Goal: Task Accomplishment & Management: Manage account settings

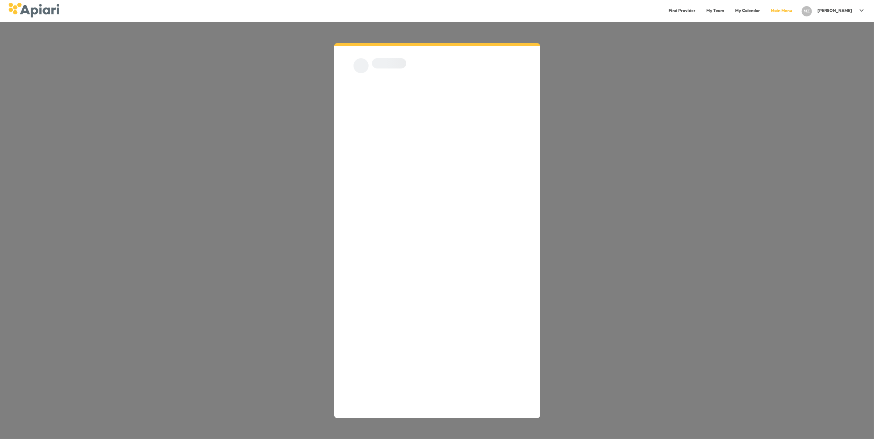
click at [814, 9] on div "MZ" at bounding box center [807, 11] width 16 height 16
click at [792, 69] on div at bounding box center [437, 219] width 874 height 439
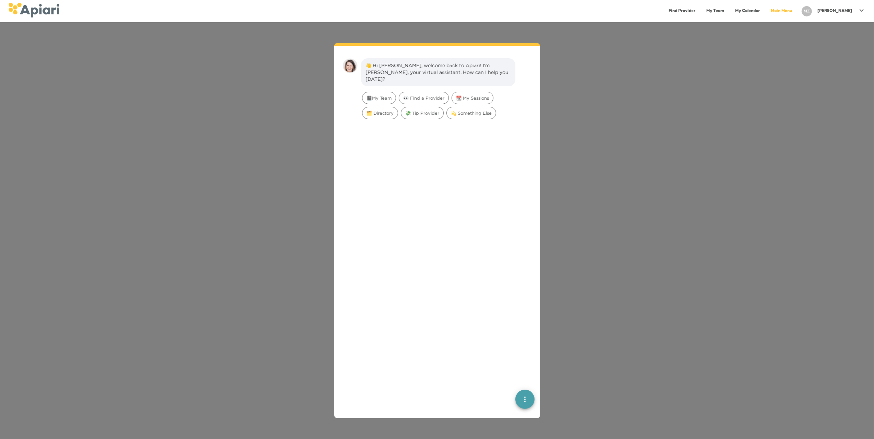
scroll to position [10, 0]
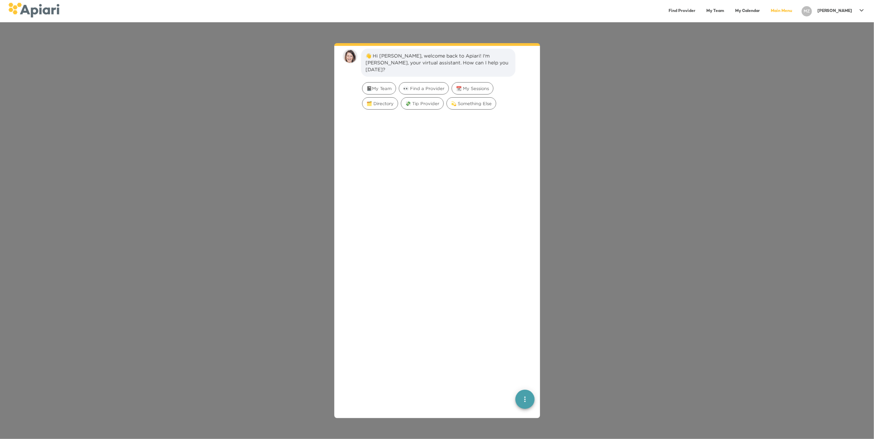
click at [850, 14] on div "[PERSON_NAME]" at bounding box center [834, 10] width 40 height 11
click at [736, 10] on div at bounding box center [437, 219] width 874 height 439
click at [728, 11] on link "My Team" at bounding box center [715, 11] width 26 height 14
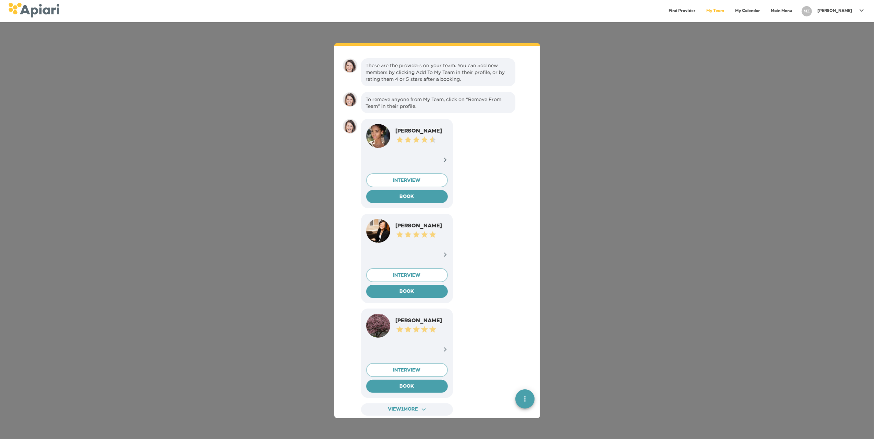
scroll to position [10, 0]
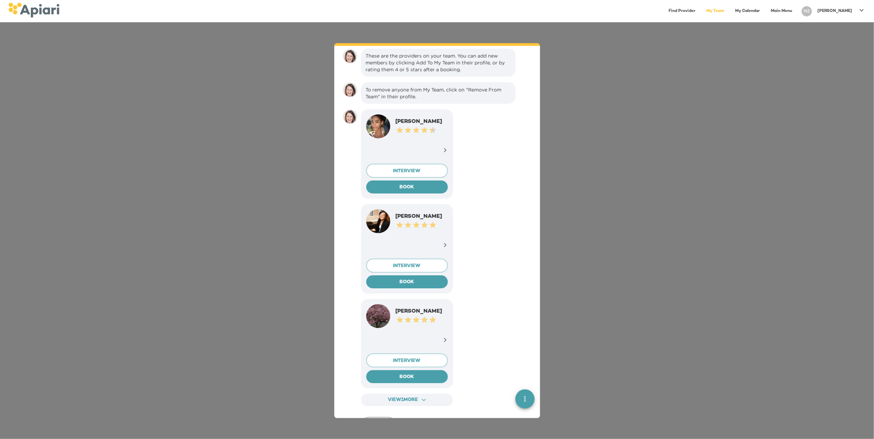
click at [796, 9] on link "Main Menu" at bounding box center [780, 11] width 29 height 14
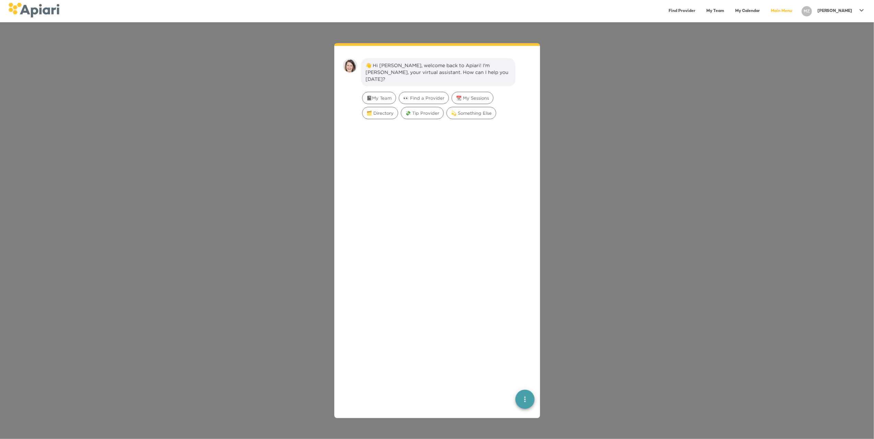
scroll to position [10, 0]
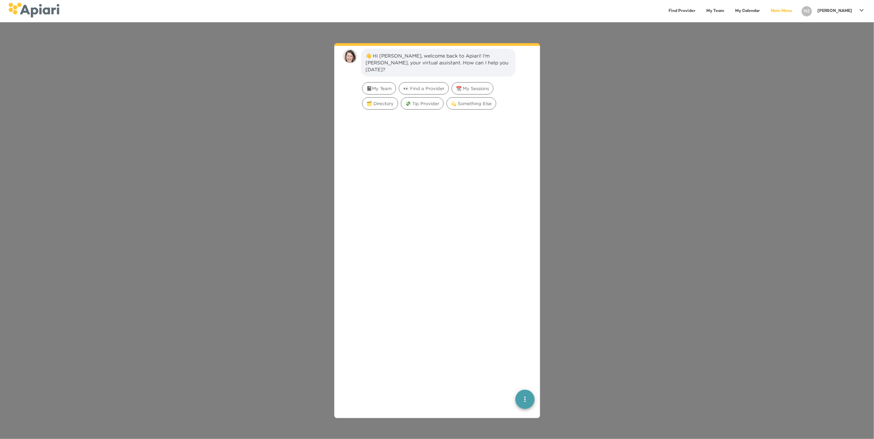
click at [839, 10] on div "[PERSON_NAME]" at bounding box center [834, 10] width 40 height 11
click at [839, 28] on p "Log Out" at bounding box center [847, 27] width 23 height 8
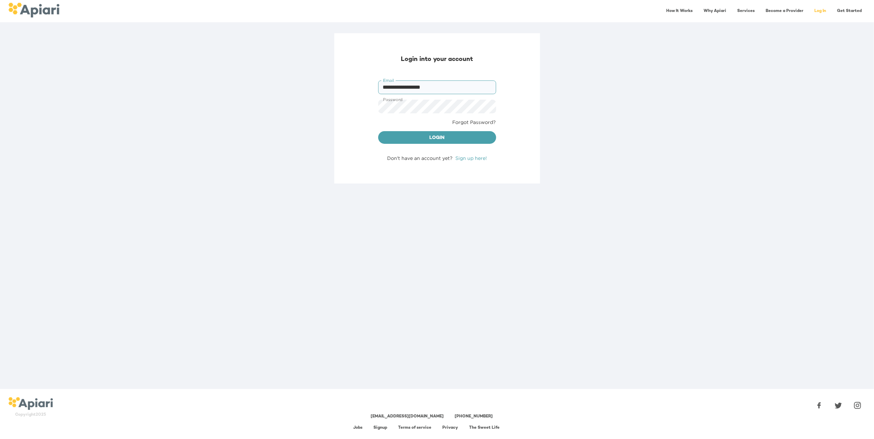
click at [395, 85] on input "**********" at bounding box center [437, 88] width 118 height 14
type input "**********"
click at [849, 9] on link "Get Started" at bounding box center [849, 11] width 33 height 14
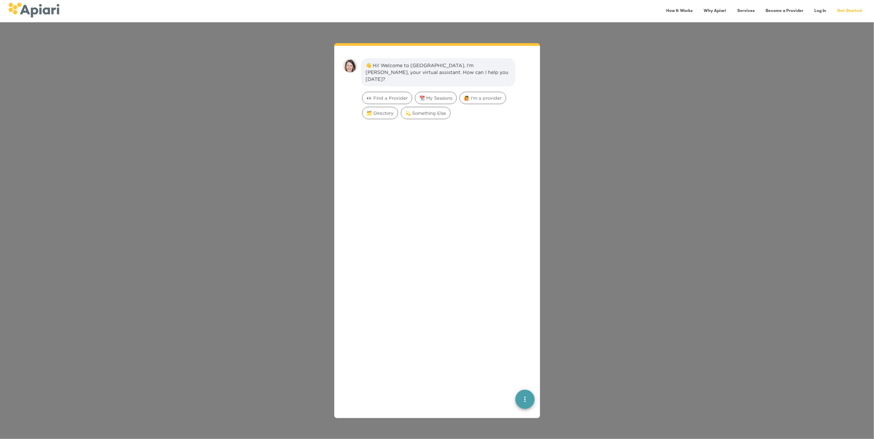
scroll to position [10, 0]
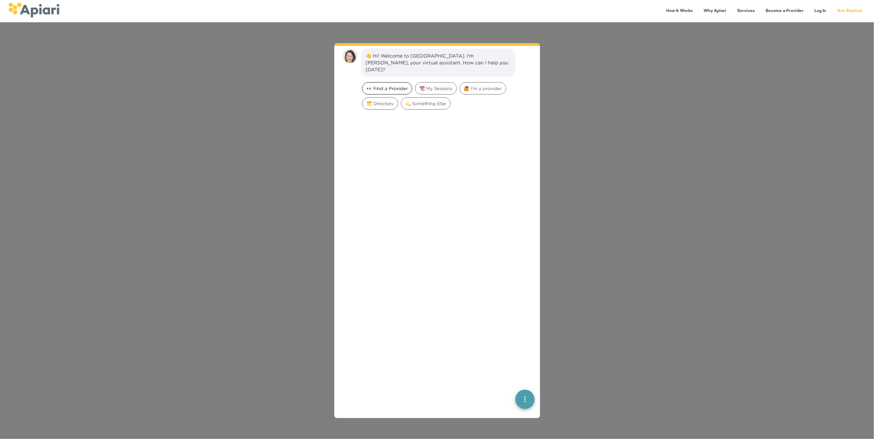
click at [386, 85] on span "👀 Find a Provider" at bounding box center [386, 88] width 49 height 7
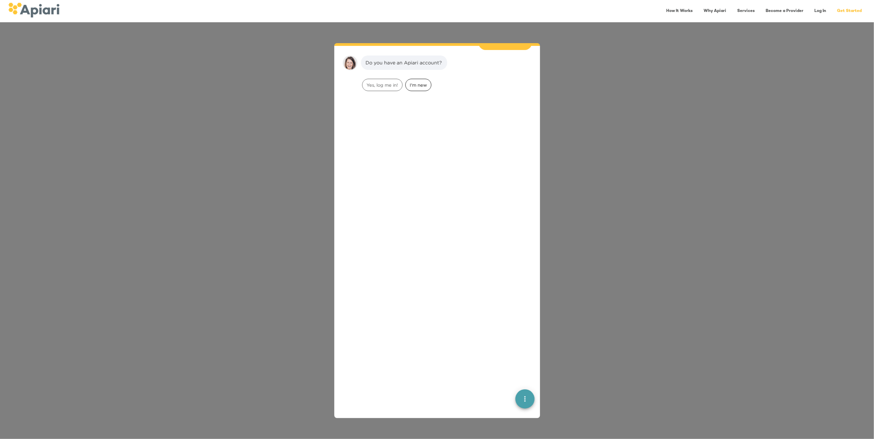
click at [413, 82] on span "I'm new" at bounding box center [417, 85] width 25 height 7
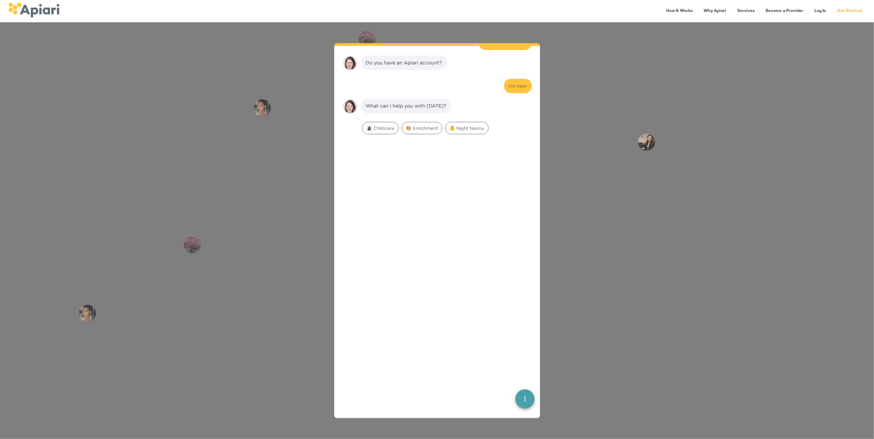
scroll to position [99, 0]
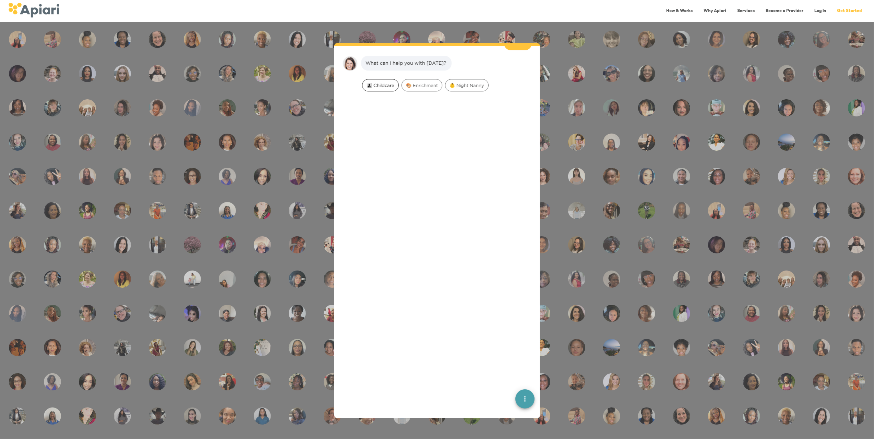
click at [382, 82] on span "👩‍👧‍👦 Childcare" at bounding box center [380, 85] width 36 height 7
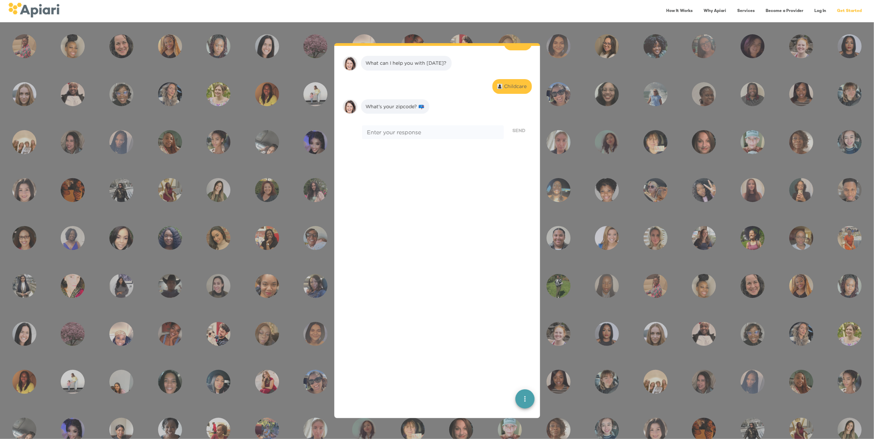
scroll to position [143, 0]
click at [382, 85] on textarea at bounding box center [433, 88] width 132 height 7
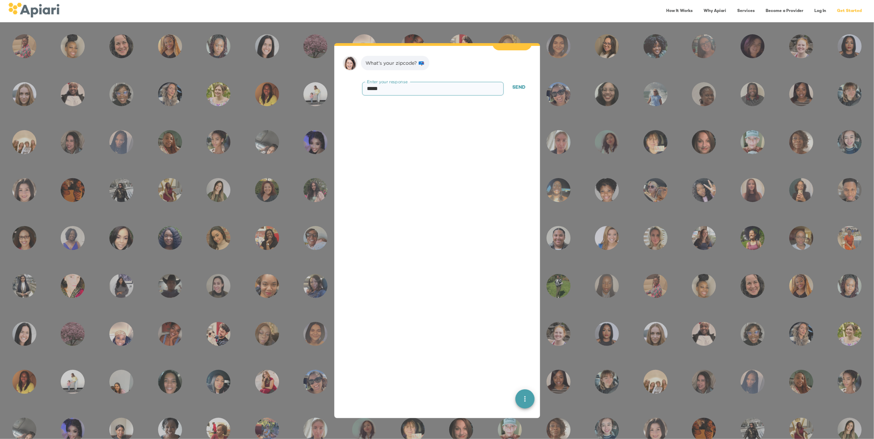
type textarea "*****"
click at [512, 84] on span "Send" at bounding box center [518, 88] width 13 height 9
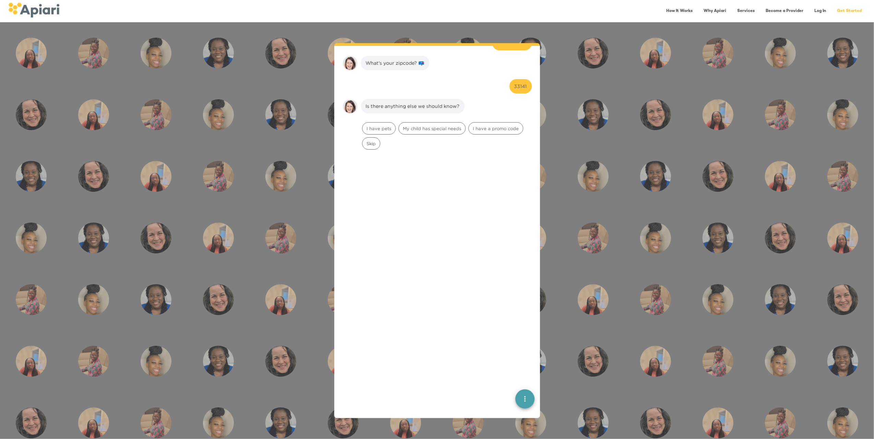
scroll to position [186, 0]
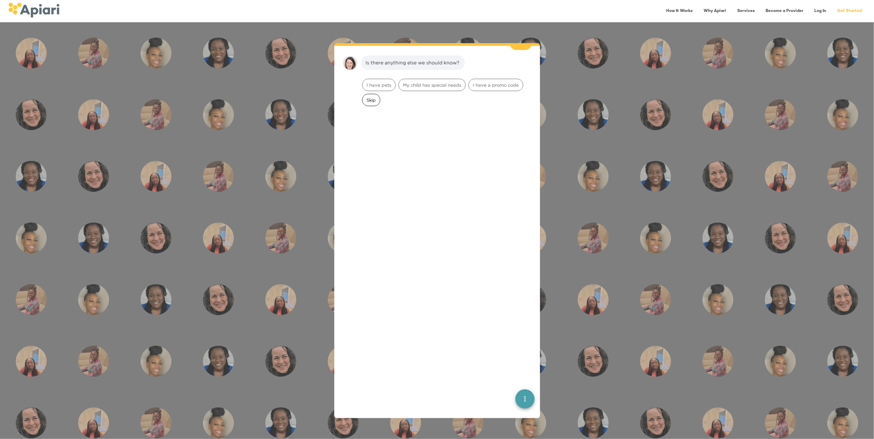
click at [375, 97] on span "Skip" at bounding box center [370, 100] width 17 height 7
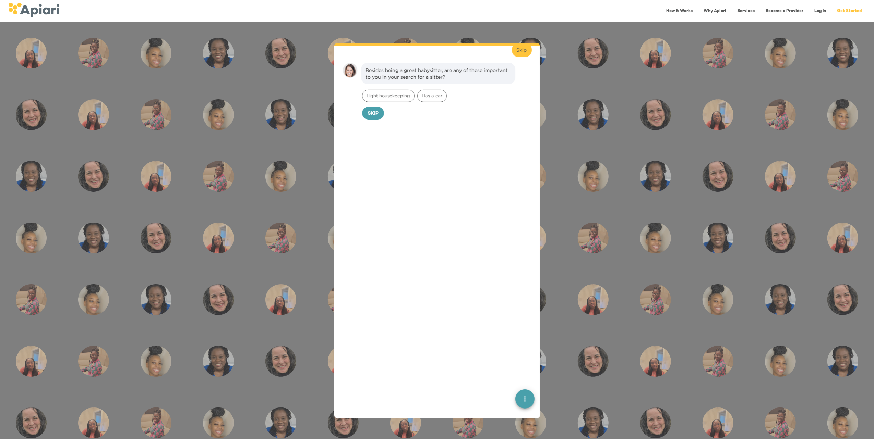
scroll to position [230, 0]
click at [375, 102] on span "Skip" at bounding box center [372, 106] width 11 height 9
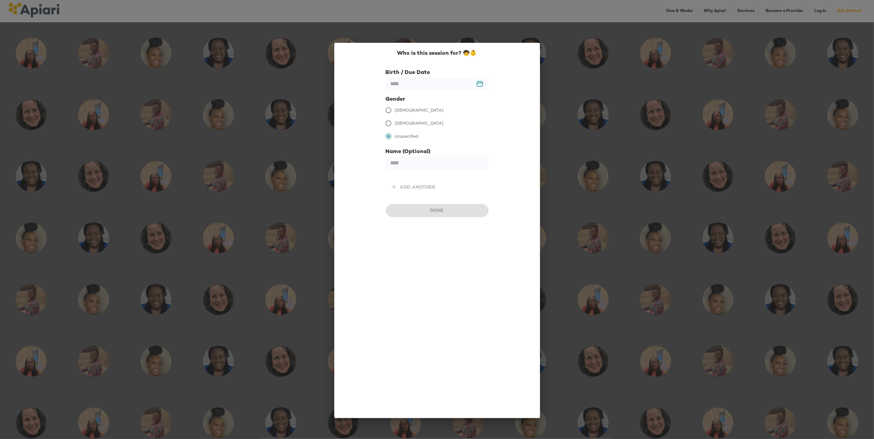
scroll to position [276, 0]
click at [436, 78] on input "text" at bounding box center [437, 83] width 103 height 13
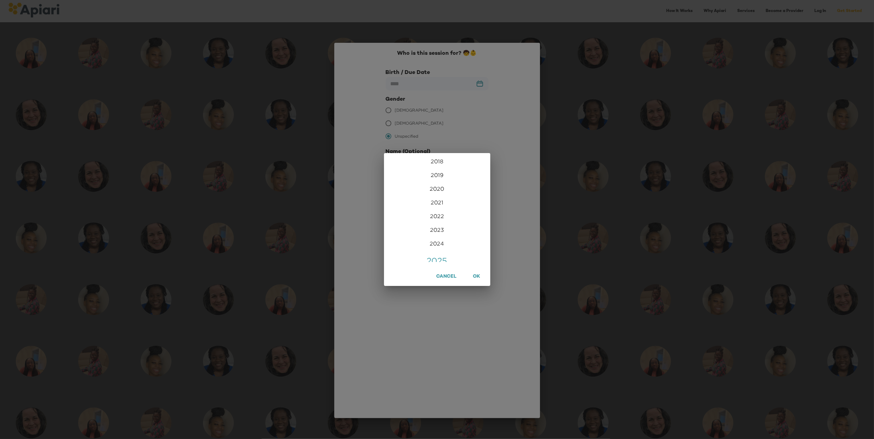
scroll to position [1636, 0]
click at [435, 175] on div "2019" at bounding box center [437, 176] width 106 height 14
click at [474, 276] on span "OK" at bounding box center [477, 277] width 10 height 9
type input "**********"
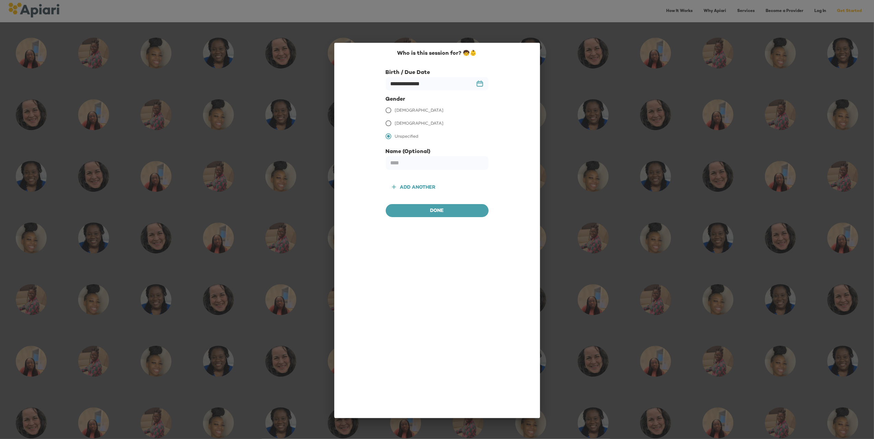
click at [417, 187] on div "Add another" at bounding box center [418, 188] width 36 height 9
click at [481, 84] on input "text" at bounding box center [437, 83] width 103 height 13
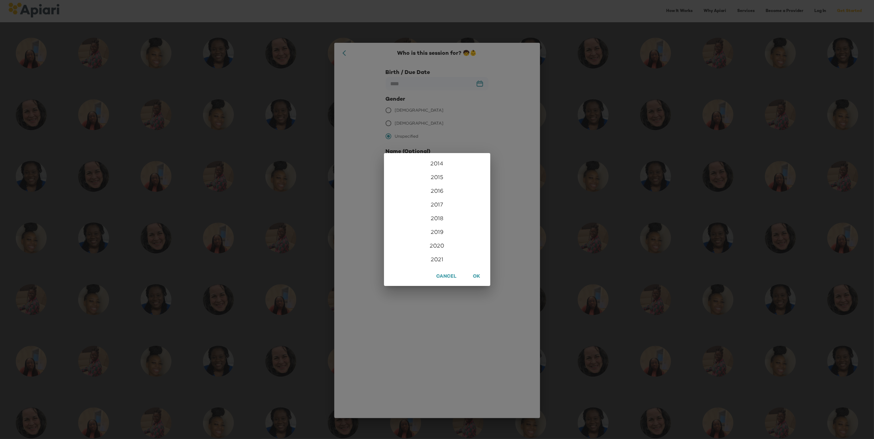
scroll to position [1579, 0]
click at [437, 204] on div "2017" at bounding box center [437, 205] width 106 height 14
click at [480, 278] on span "OK" at bounding box center [477, 277] width 10 height 9
type input "**********"
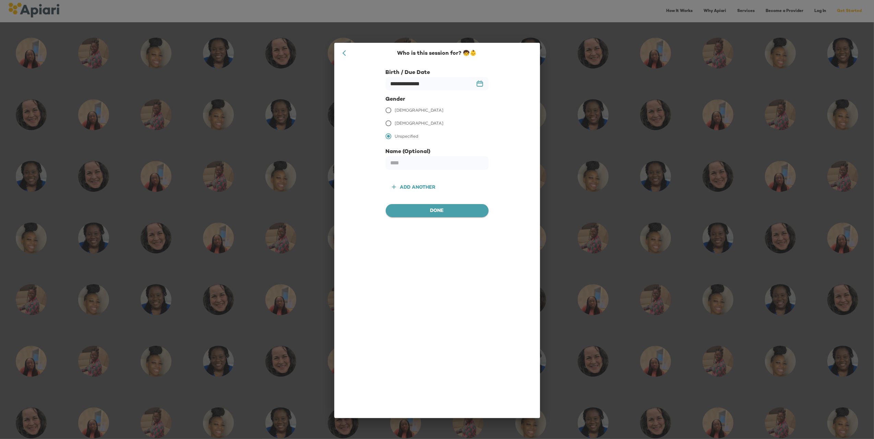
click at [457, 207] on span "Done" at bounding box center [437, 211] width 92 height 9
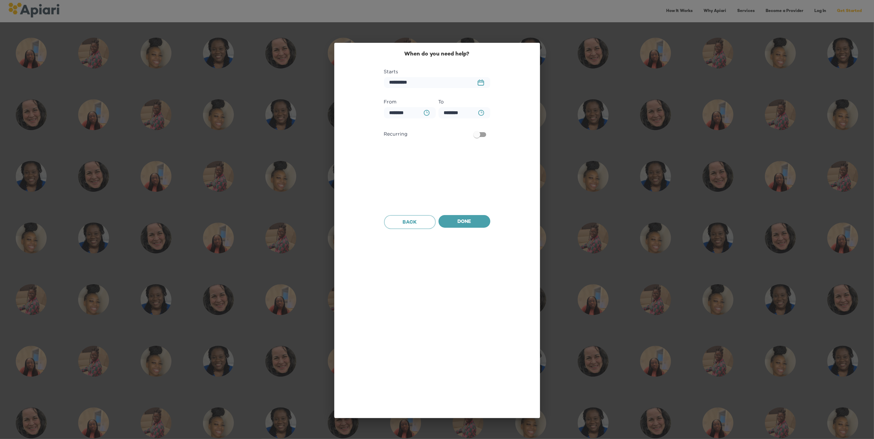
scroll to position [327, 0]
click at [483, 85] on rect "button" at bounding box center [481, 83] width 6 height 4
click at [484, 98] on button "button" at bounding box center [482, 103] width 16 height 16
click at [461, 155] on p "14" at bounding box center [463, 157] width 4 height 6
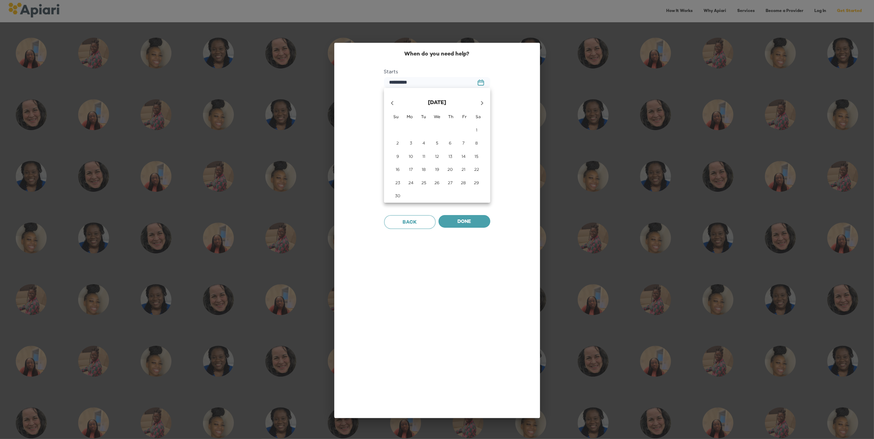
type input "**********"
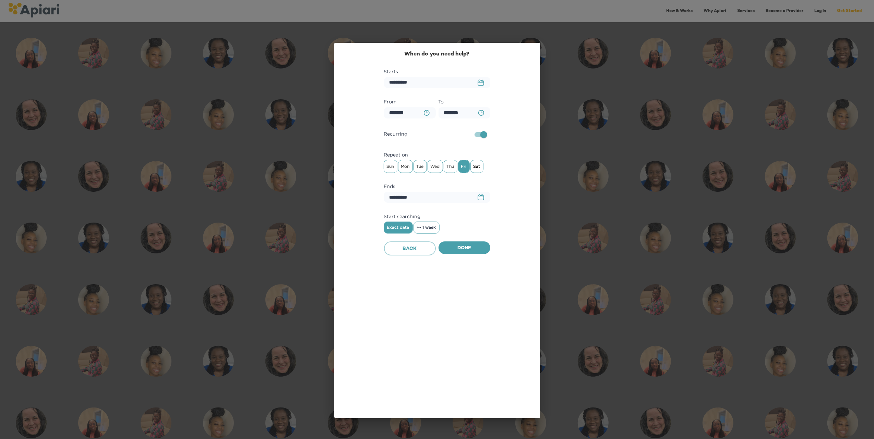
click at [479, 166] on span "Sat" at bounding box center [477, 166] width 12 height 10
click at [387, 167] on span "Sun" at bounding box center [390, 166] width 13 height 10
click at [479, 199] on icon "23979DC4-A7E4-489C-88E7-37869341D308 Created with sketchtool." at bounding box center [480, 197] width 7 height 6
click at [397, 285] on p "16" at bounding box center [398, 284] width 4 height 6
type input "**********"
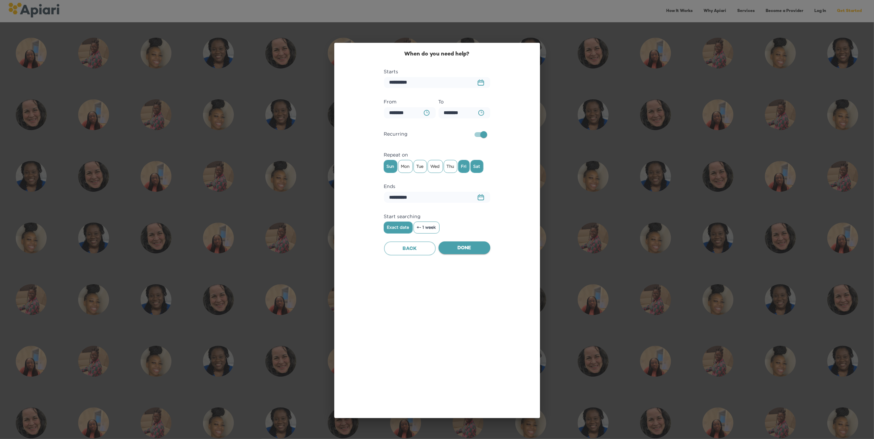
click at [453, 245] on span "Done" at bounding box center [464, 248] width 41 height 9
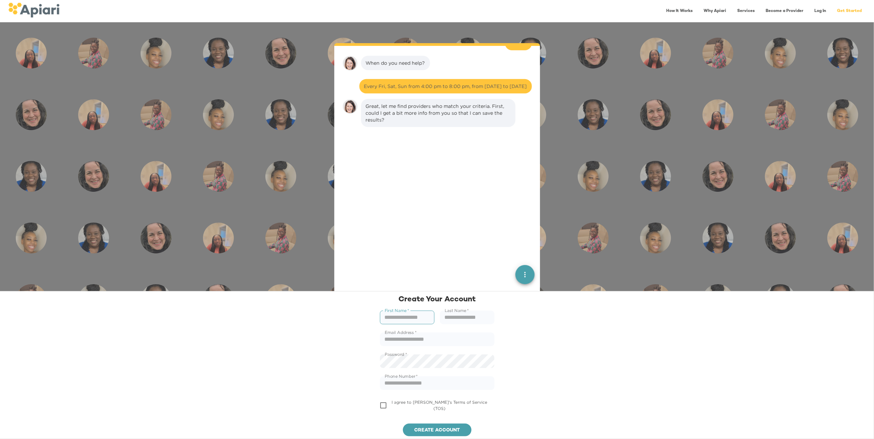
scroll to position [377, 0]
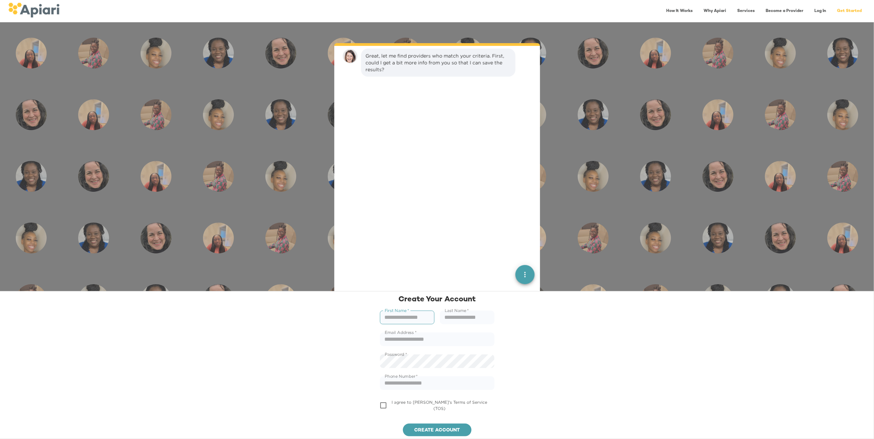
type input "**********"
click at [418, 316] on input "text" at bounding box center [407, 318] width 54 height 14
type input "*****"
type input "*"
type input "**********"
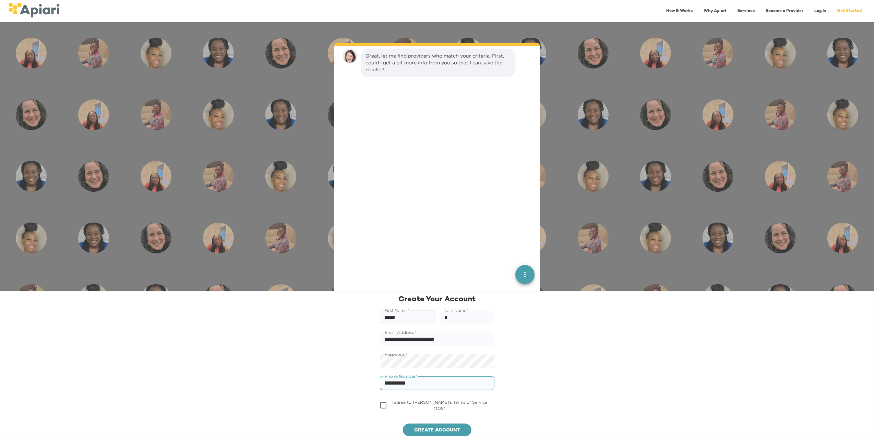
type input "**********"
click at [471, 408] on link "Terms of Service (TOS)" at bounding box center [461, 405] width 54 height 11
click at [437, 430] on span "Create account" at bounding box center [437, 431] width 58 height 9
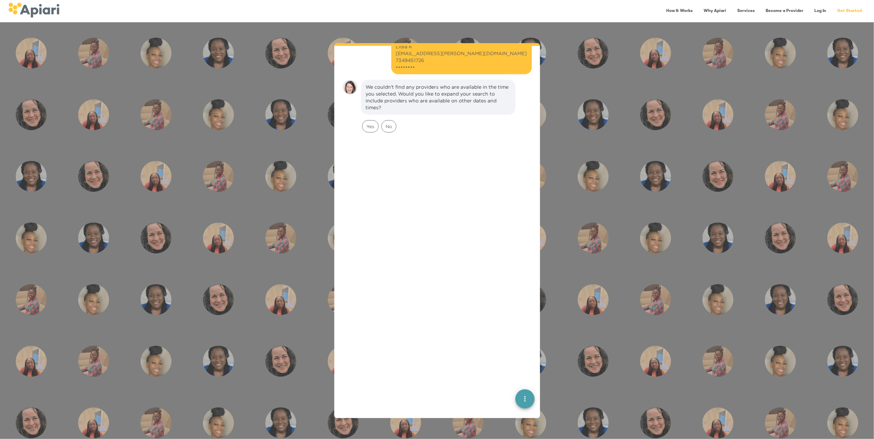
scroll to position [451, 0]
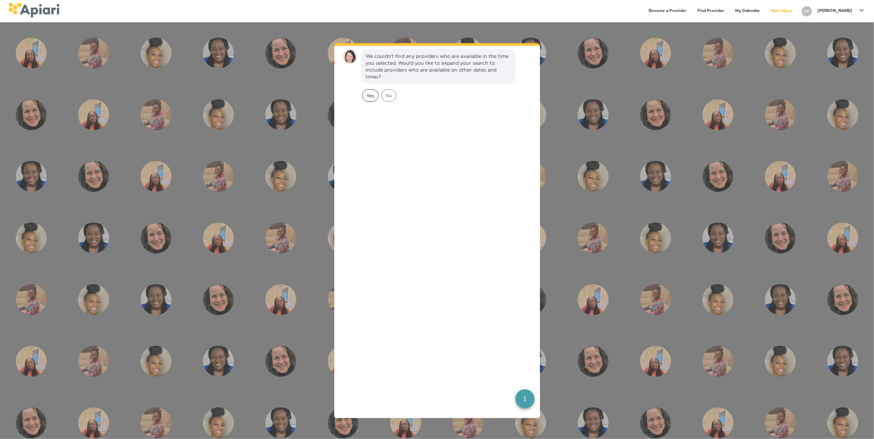
click at [369, 98] on span "Yes" at bounding box center [370, 96] width 16 height 7
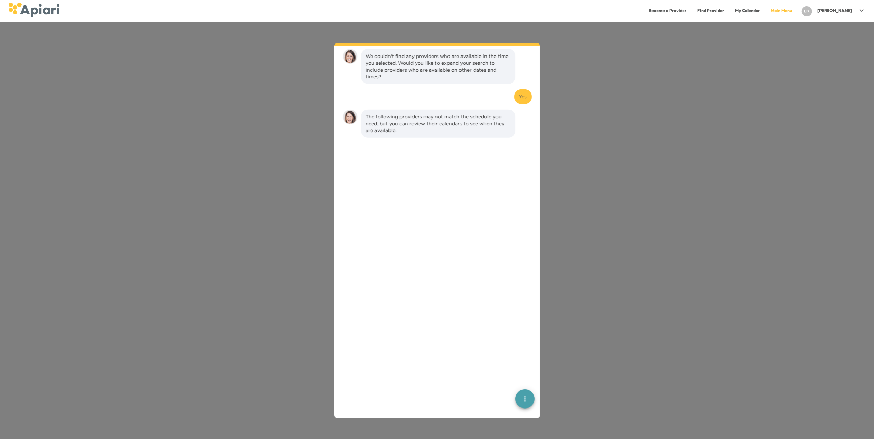
scroll to position [512, 0]
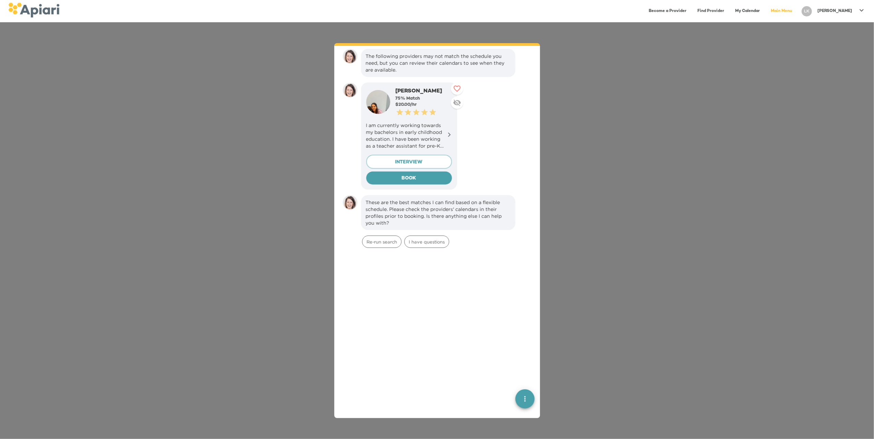
click at [450, 132] on icon at bounding box center [449, 134] width 5 height 5
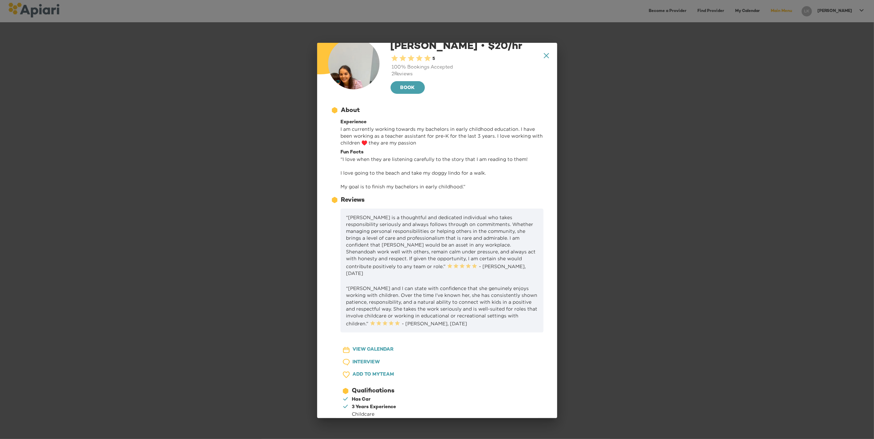
scroll to position [23, 0]
click at [377, 347] on span "VIEW CALENDAR" at bounding box center [373, 348] width 41 height 9
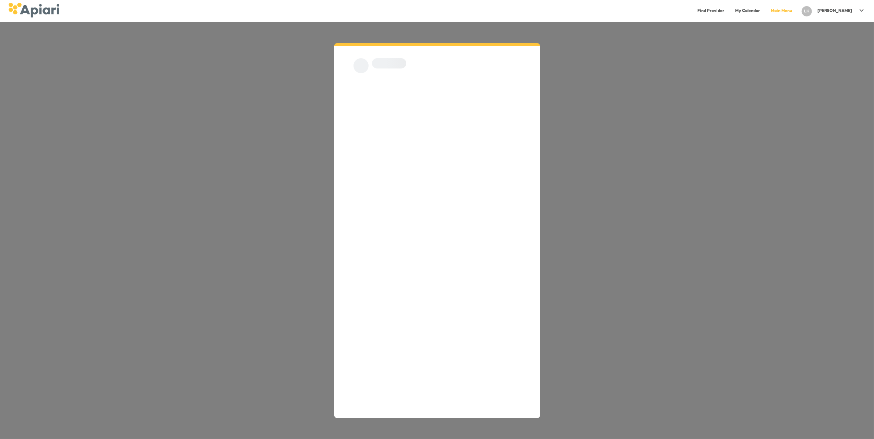
click at [858, 10] on icon at bounding box center [861, 10] width 8 height 8
click at [848, 29] on p "Log Out" at bounding box center [847, 27] width 23 height 8
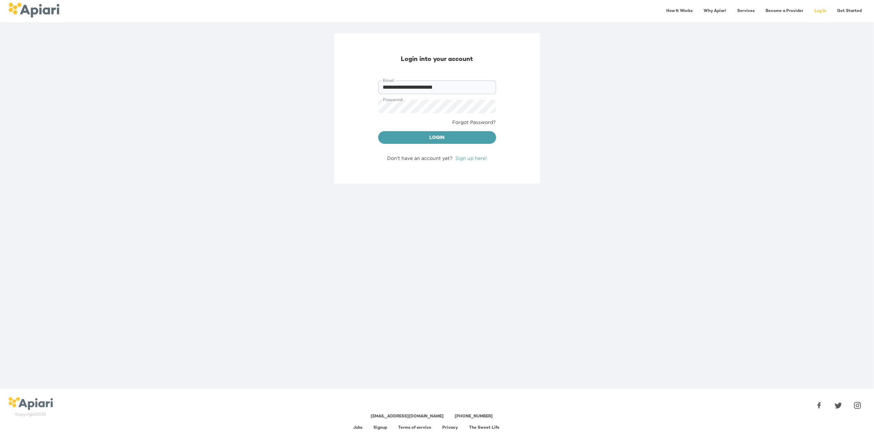
click at [432, 84] on input "**********" at bounding box center [437, 88] width 118 height 14
type input "**********"
click at [425, 143] on button "Login" at bounding box center [437, 137] width 118 height 13
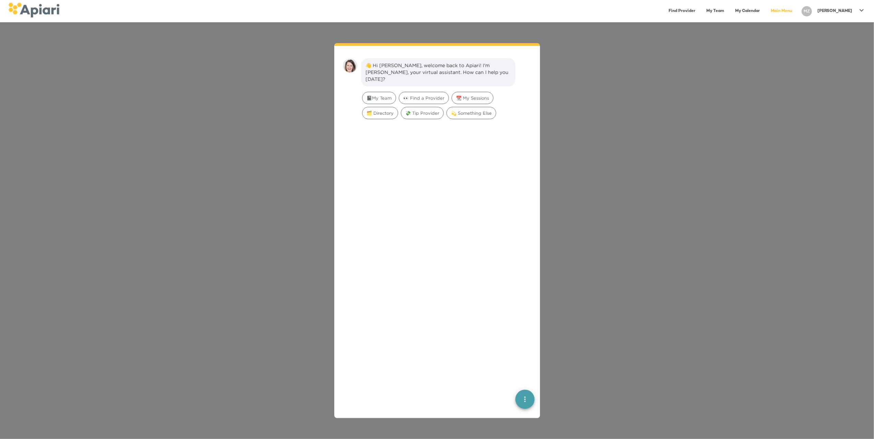
scroll to position [10, 0]
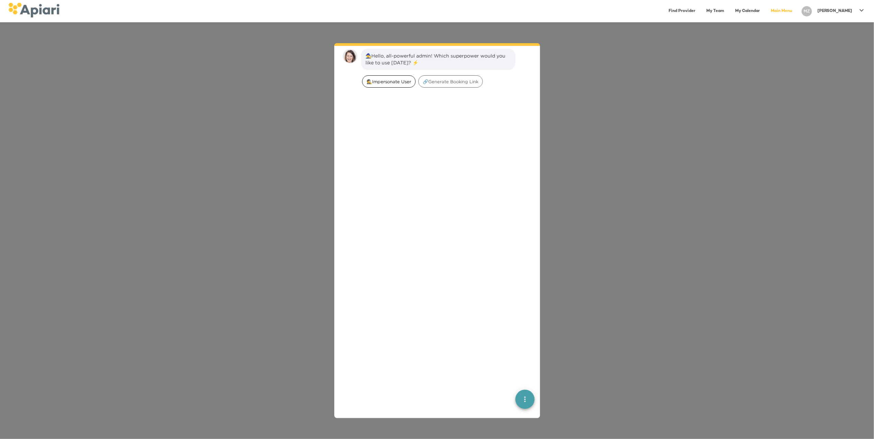
click at [382, 80] on span "🕵️‍Impersonate User" at bounding box center [388, 81] width 53 height 7
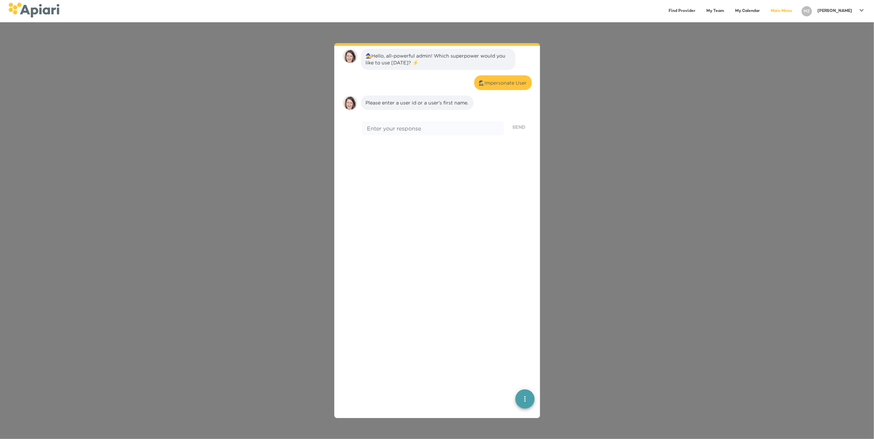
scroll to position [57, 0]
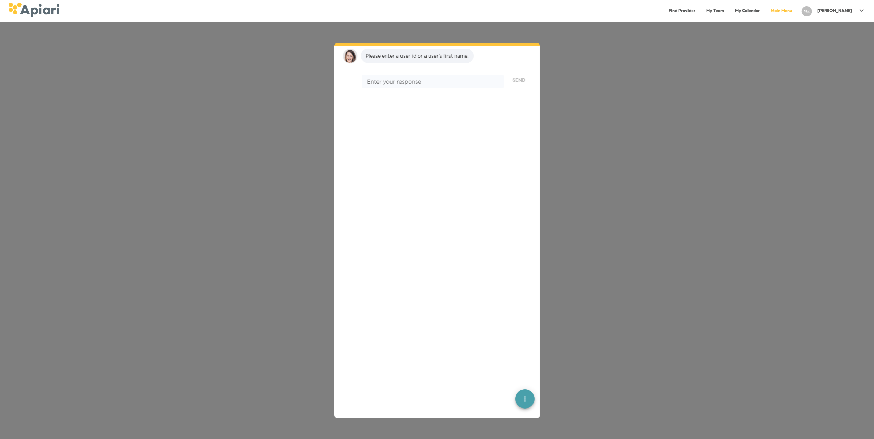
click at [382, 80] on textarea at bounding box center [433, 81] width 132 height 7
type textarea "*"
type textarea "******"
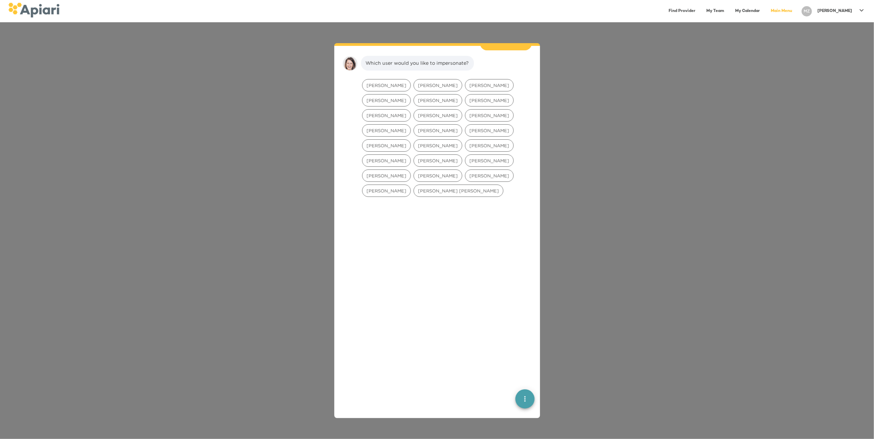
scroll to position [99, 0]
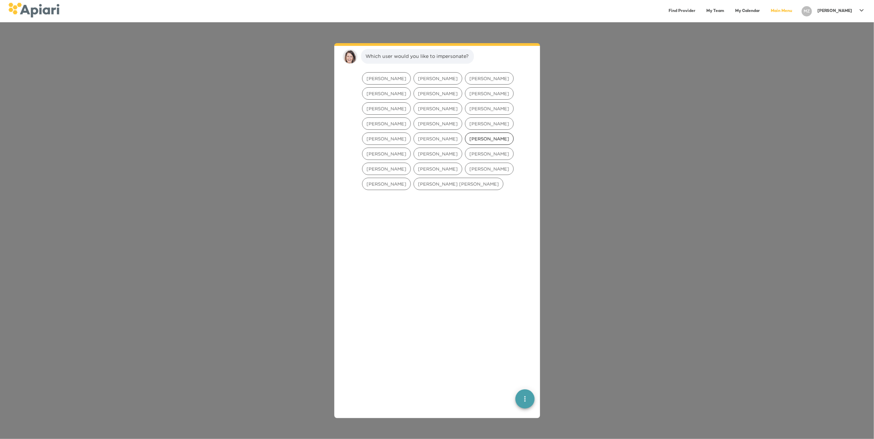
click at [470, 140] on span "[PERSON_NAME]" at bounding box center [489, 139] width 48 height 7
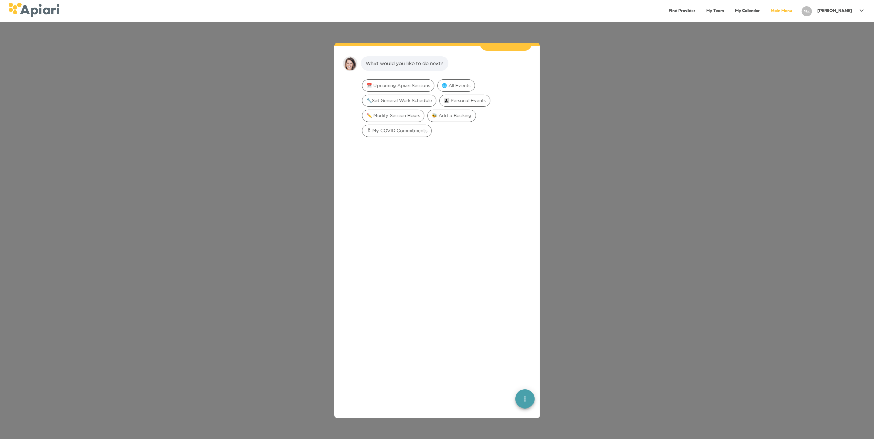
scroll to position [143, 0]
click at [408, 89] on div "🔧Set General Work Schedule" at bounding box center [399, 93] width 74 height 12
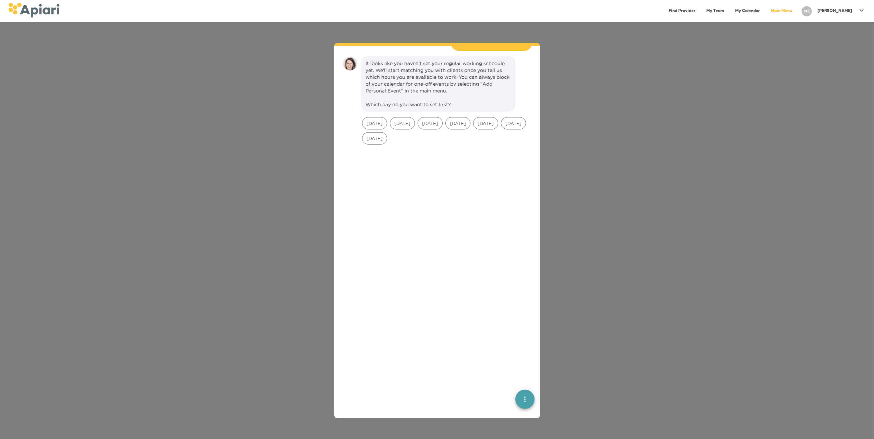
scroll to position [186, 0]
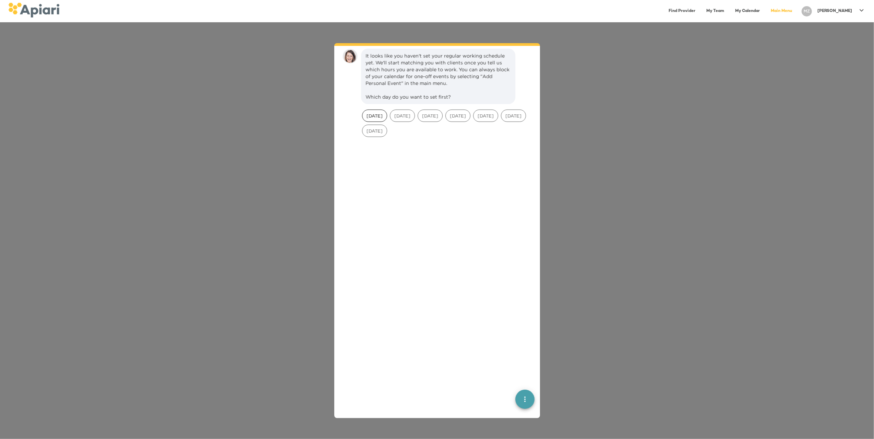
click at [374, 110] on div "[DATE]" at bounding box center [374, 116] width 25 height 12
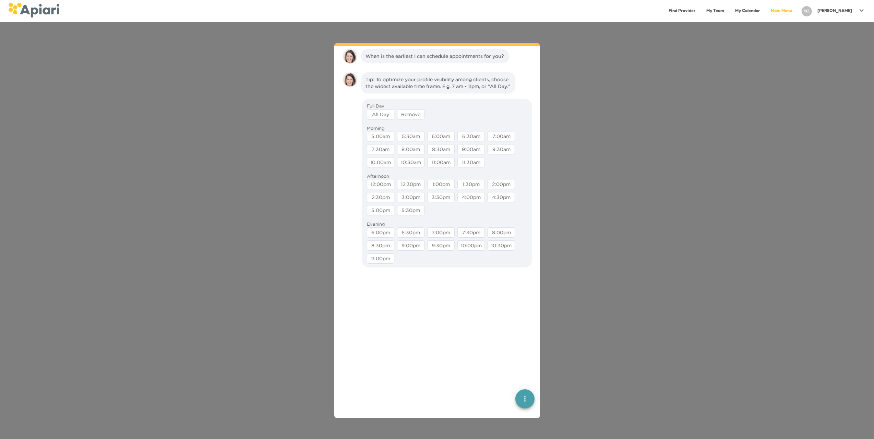
click at [380, 120] on div "All Day" at bounding box center [380, 114] width 27 height 10
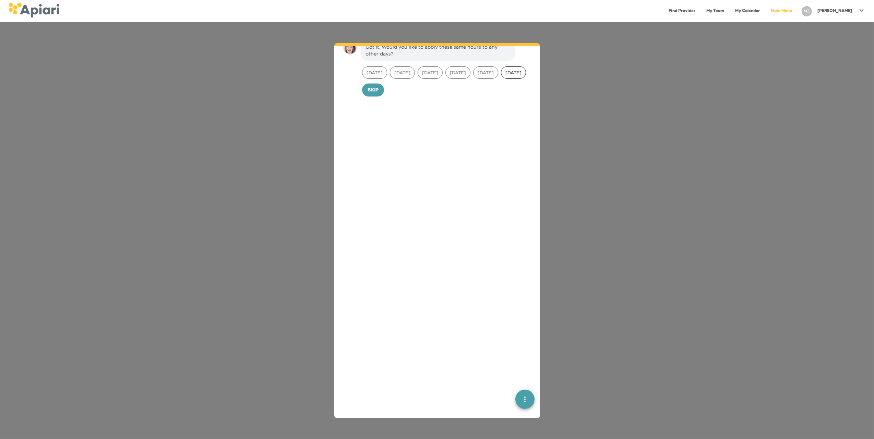
scroll to position [348, 0]
click at [381, 75] on span "[DATE]" at bounding box center [374, 71] width 24 height 7
click at [402, 75] on span "[DATE]" at bounding box center [402, 71] width 24 height 7
drag, startPoint x: 420, startPoint y: 83, endPoint x: 432, endPoint y: 85, distance: 12.3
click at [422, 79] on div "[DATE]" at bounding box center [430, 71] width 28 height 15
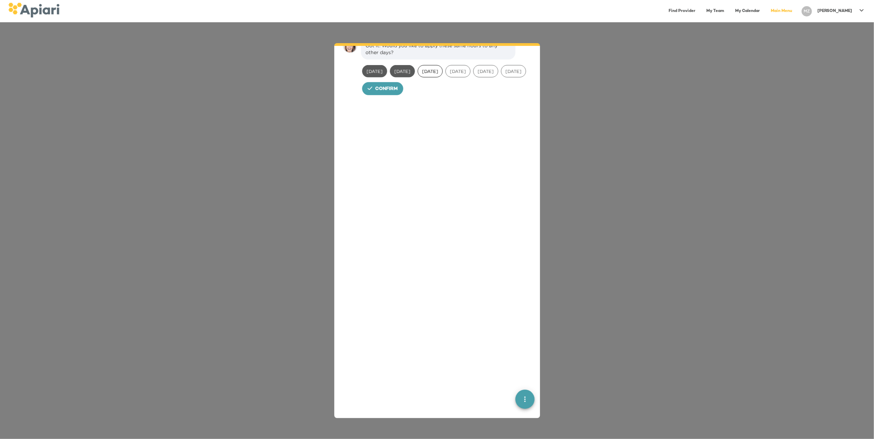
click at [435, 77] on div "[DATE]" at bounding box center [429, 71] width 25 height 12
click at [469, 75] on span "[DATE]" at bounding box center [458, 71] width 24 height 7
drag, startPoint x: 505, startPoint y: 85, endPoint x: 499, endPoint y: 85, distance: 5.8
click at [498, 77] on div "[DATE]" at bounding box center [485, 71] width 25 height 12
click at [501, 75] on span "[DATE]" at bounding box center [513, 71] width 24 height 7
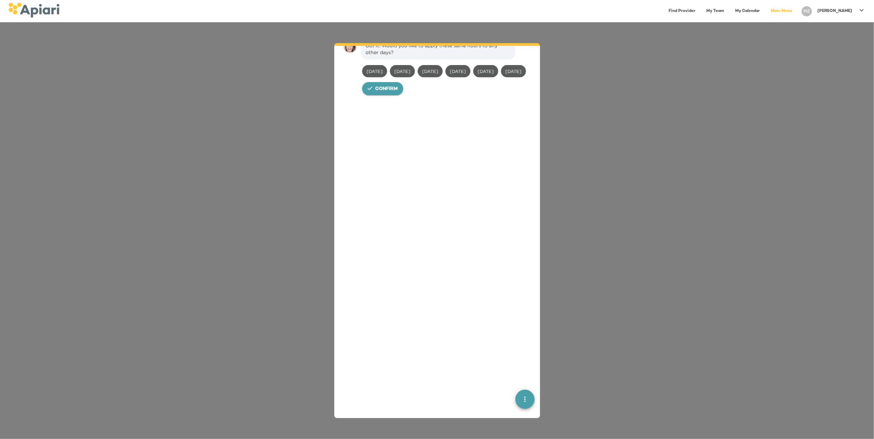
click at [390, 94] on span "Confirm" at bounding box center [386, 89] width 23 height 9
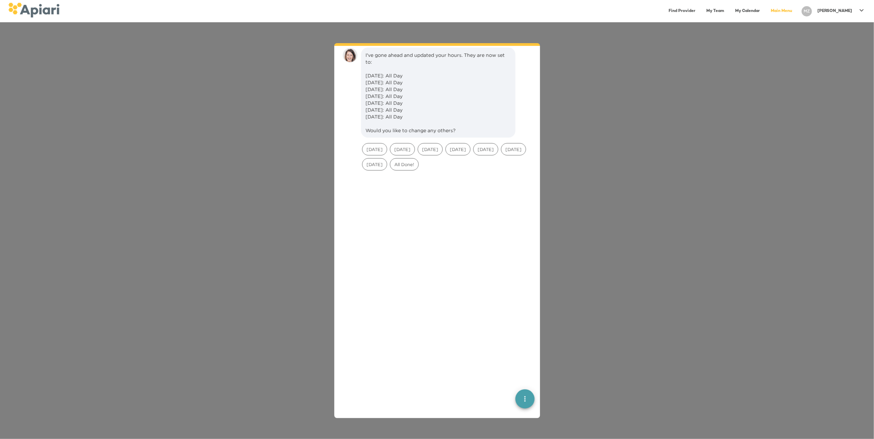
scroll to position [395, 0]
click at [418, 159] on span "All Done!" at bounding box center [404, 155] width 28 height 7
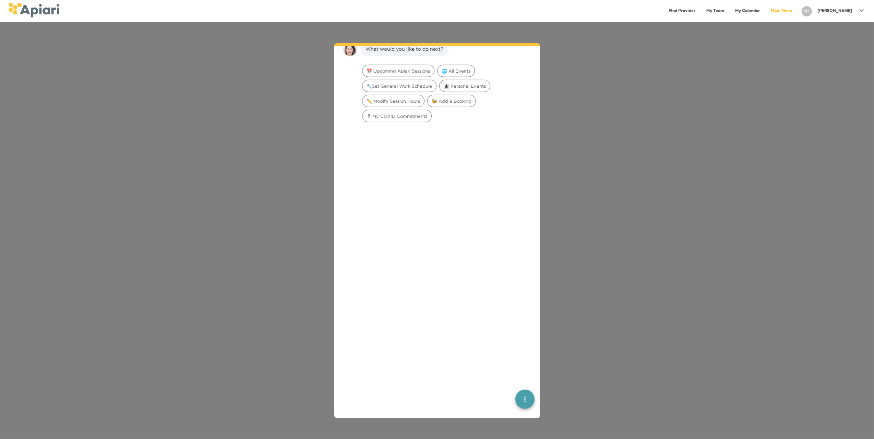
scroll to position [510, 0]
